Goal: Task Accomplishment & Management: Use online tool/utility

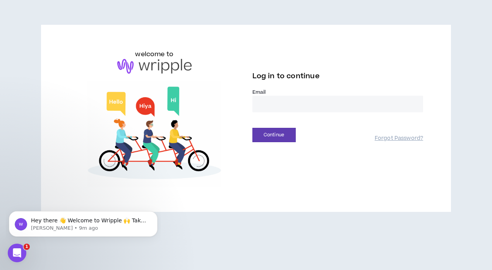
click at [281, 108] on input "email" at bounding box center [338, 104] width 171 height 17
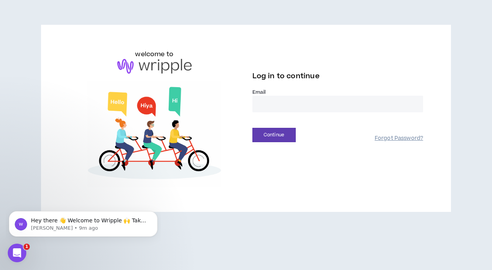
type input "**********"
click at [272, 136] on button "Continue" at bounding box center [274, 135] width 43 height 14
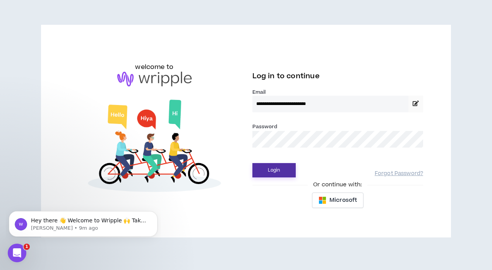
click at [277, 171] on button "Login" at bounding box center [274, 170] width 43 height 14
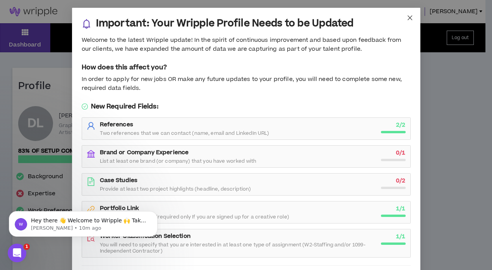
click at [405, 13] on span "Close" at bounding box center [410, 18] width 21 height 21
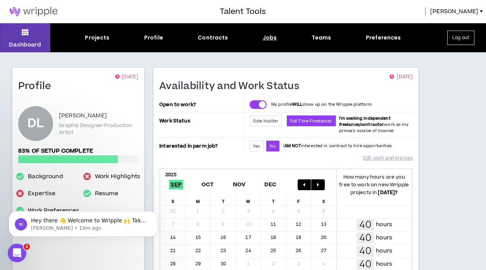
click at [270, 38] on div "Jobs" at bounding box center [270, 38] width 14 height 8
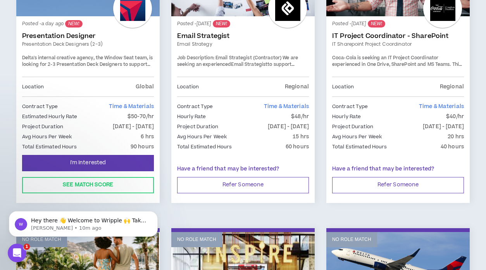
scroll to position [232, 0]
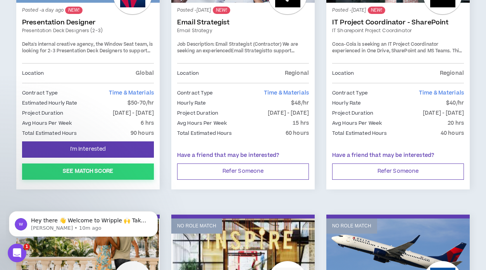
click at [106, 171] on button "See Match Score" at bounding box center [88, 171] width 132 height 16
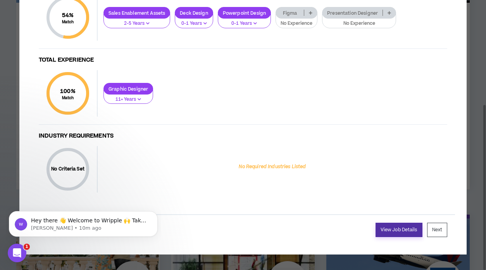
click at [401, 230] on link "View Job Details" at bounding box center [398, 230] width 47 height 14
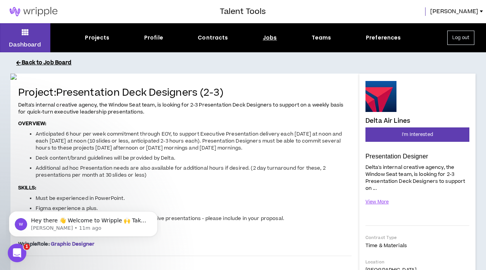
click at [46, 63] on button "Back to Job Board" at bounding box center [248, 63] width 465 height 14
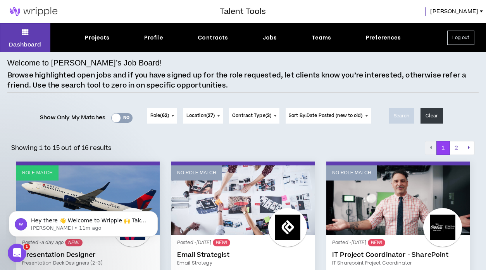
click at [458, 32] on button "Log out" at bounding box center [460, 38] width 27 height 14
